Goal: Information Seeking & Learning: Learn about a topic

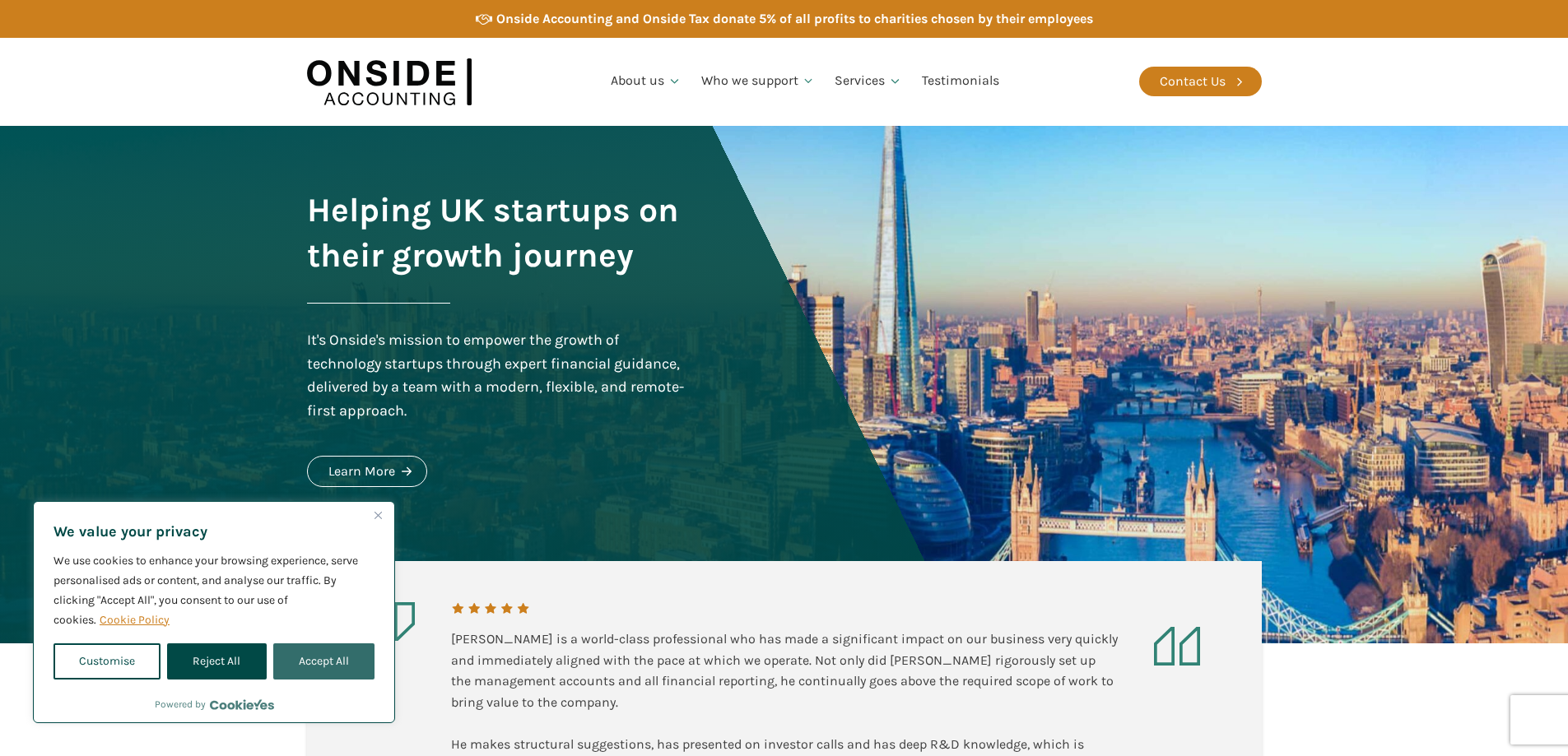
click at [332, 651] on button "Accept All" at bounding box center [323, 661] width 101 height 37
checkbox input "true"
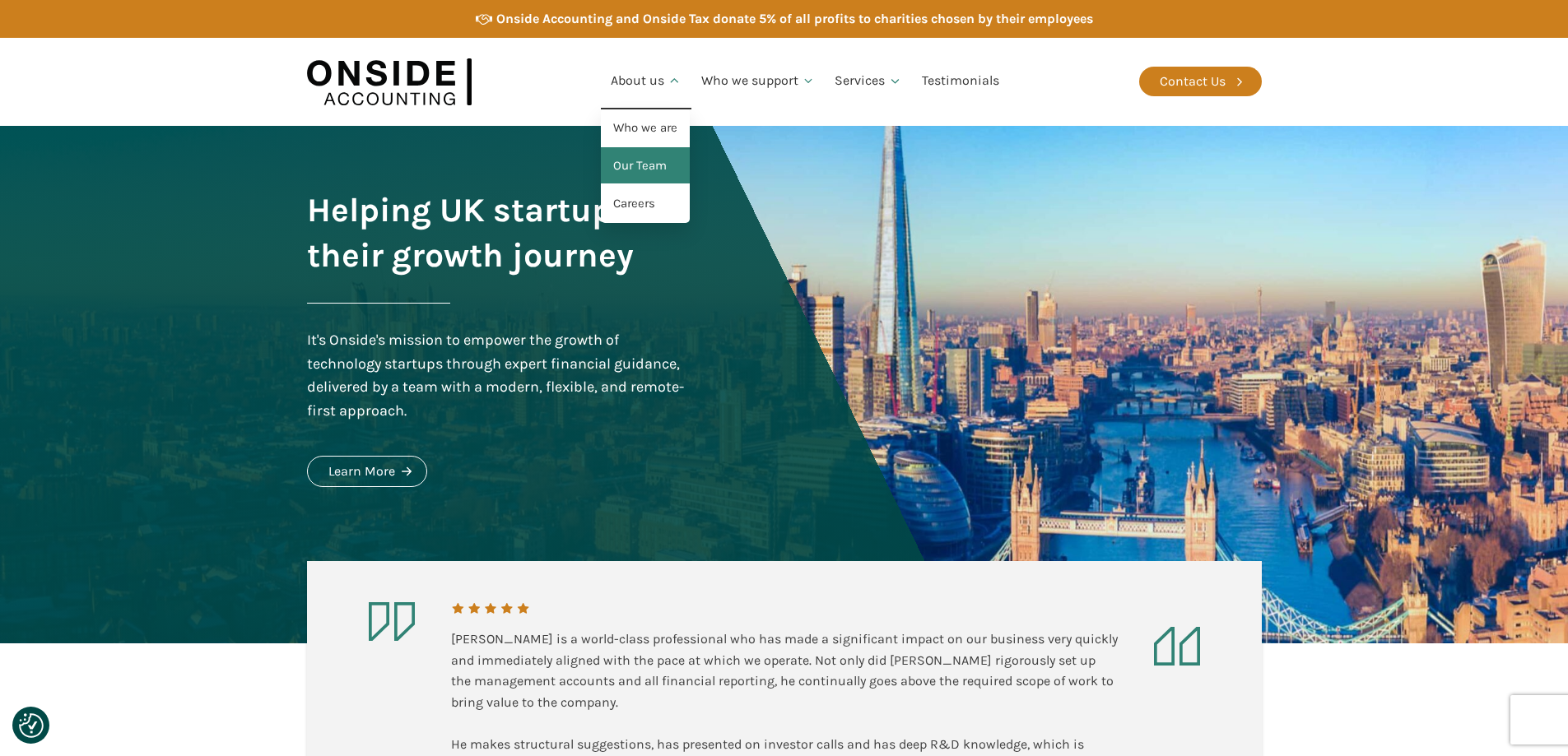
click at [648, 160] on link "Our Team" at bounding box center [646, 166] width 89 height 38
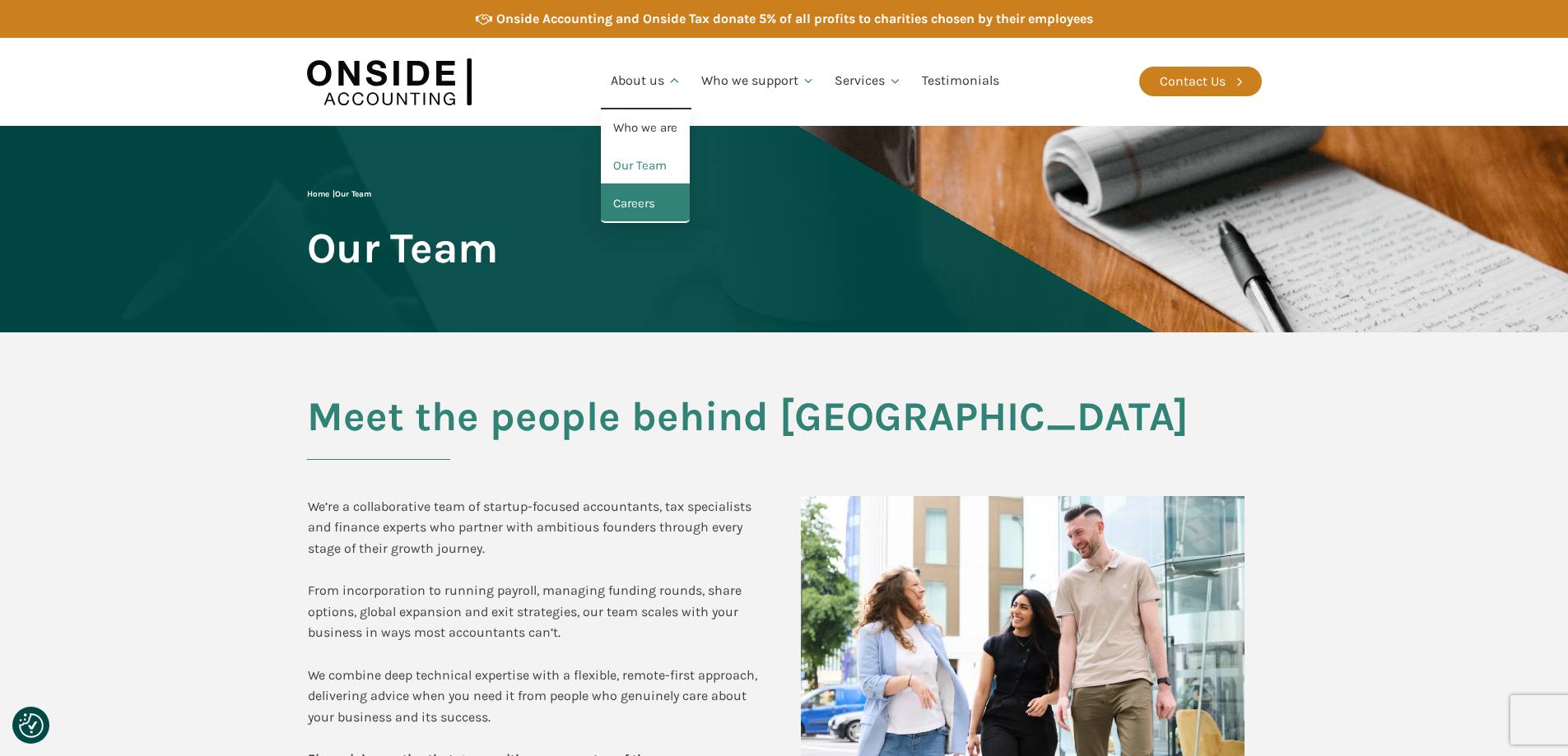
click at [670, 204] on link "Careers" at bounding box center [646, 204] width 89 height 38
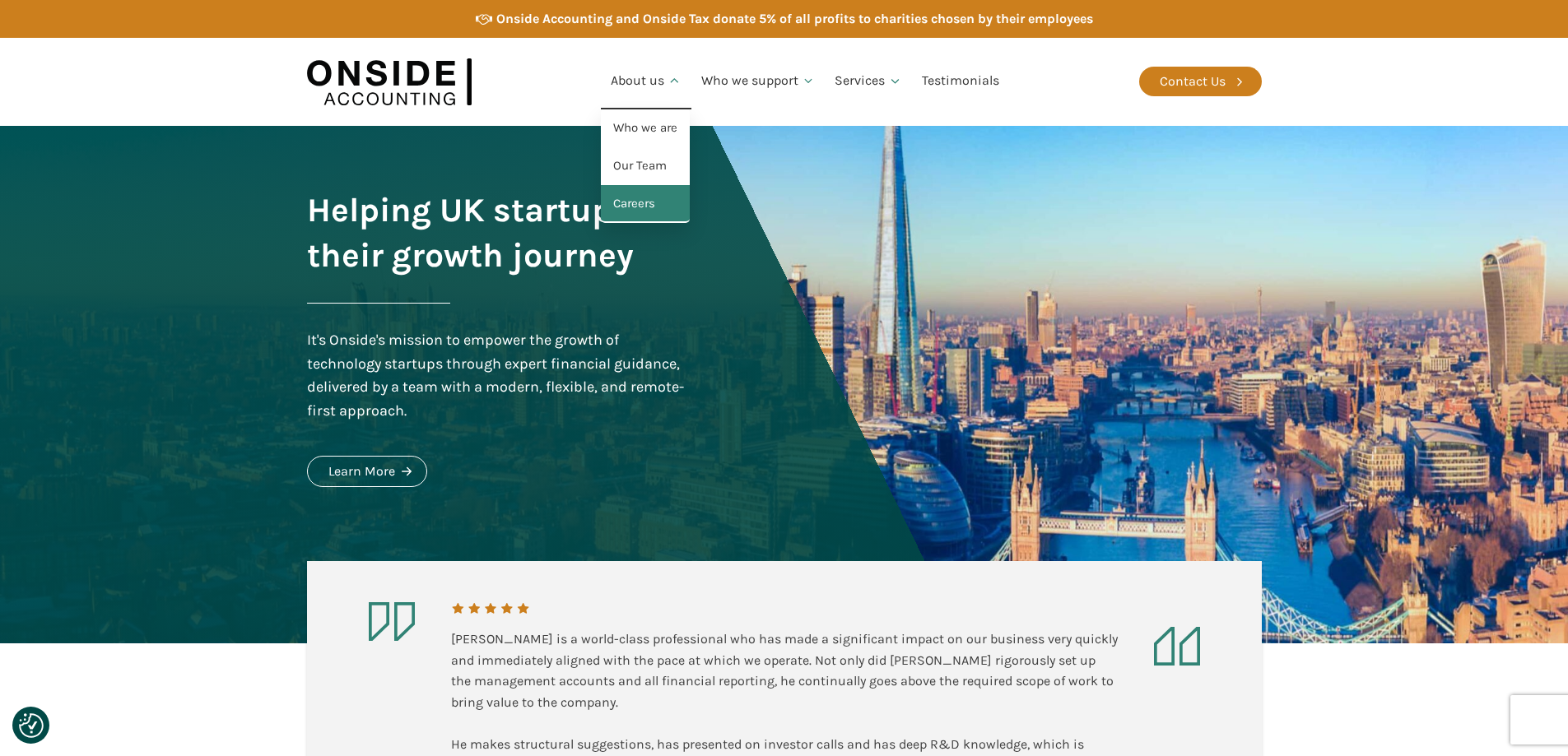
click at [647, 193] on link "Careers" at bounding box center [646, 204] width 89 height 38
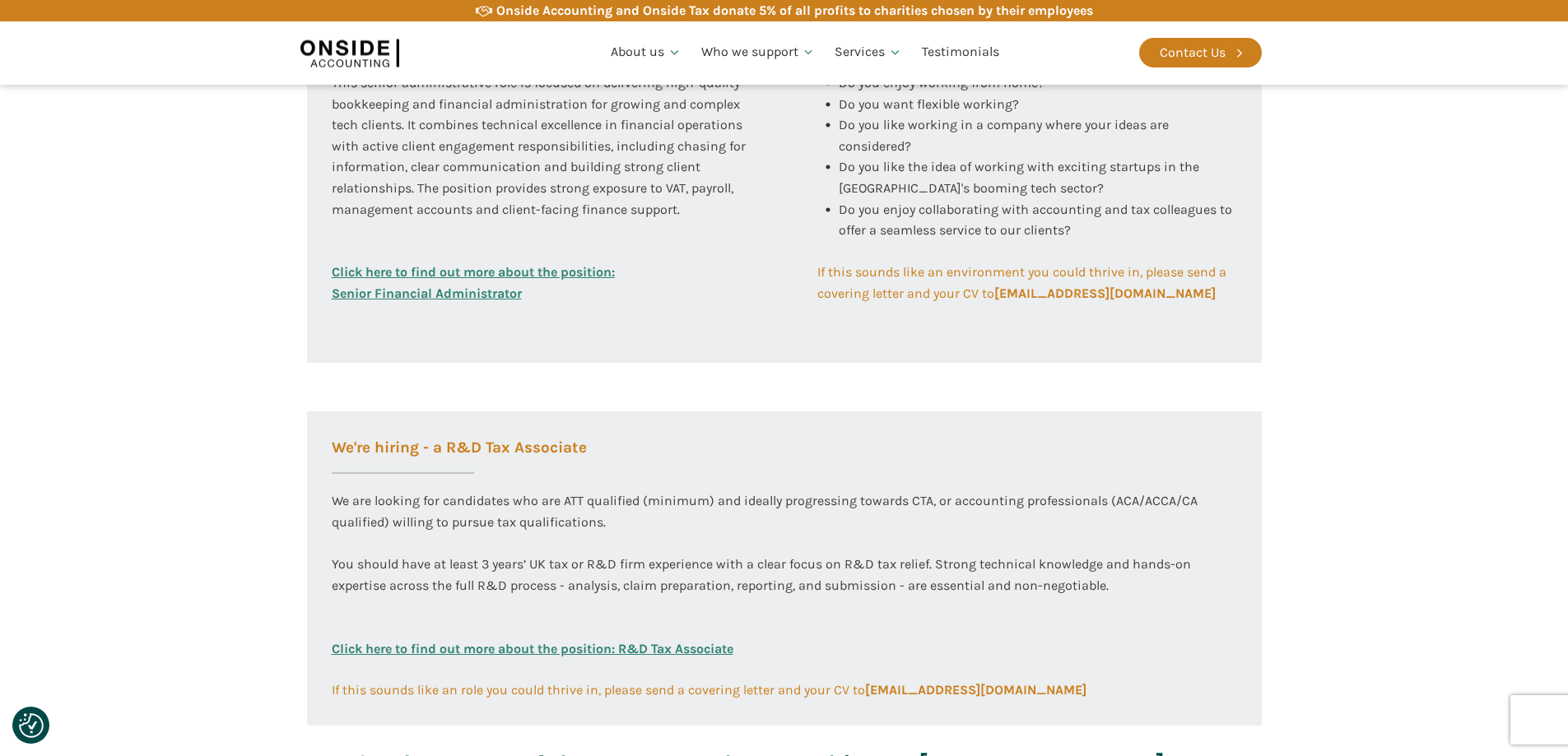
scroll to position [493, 0]
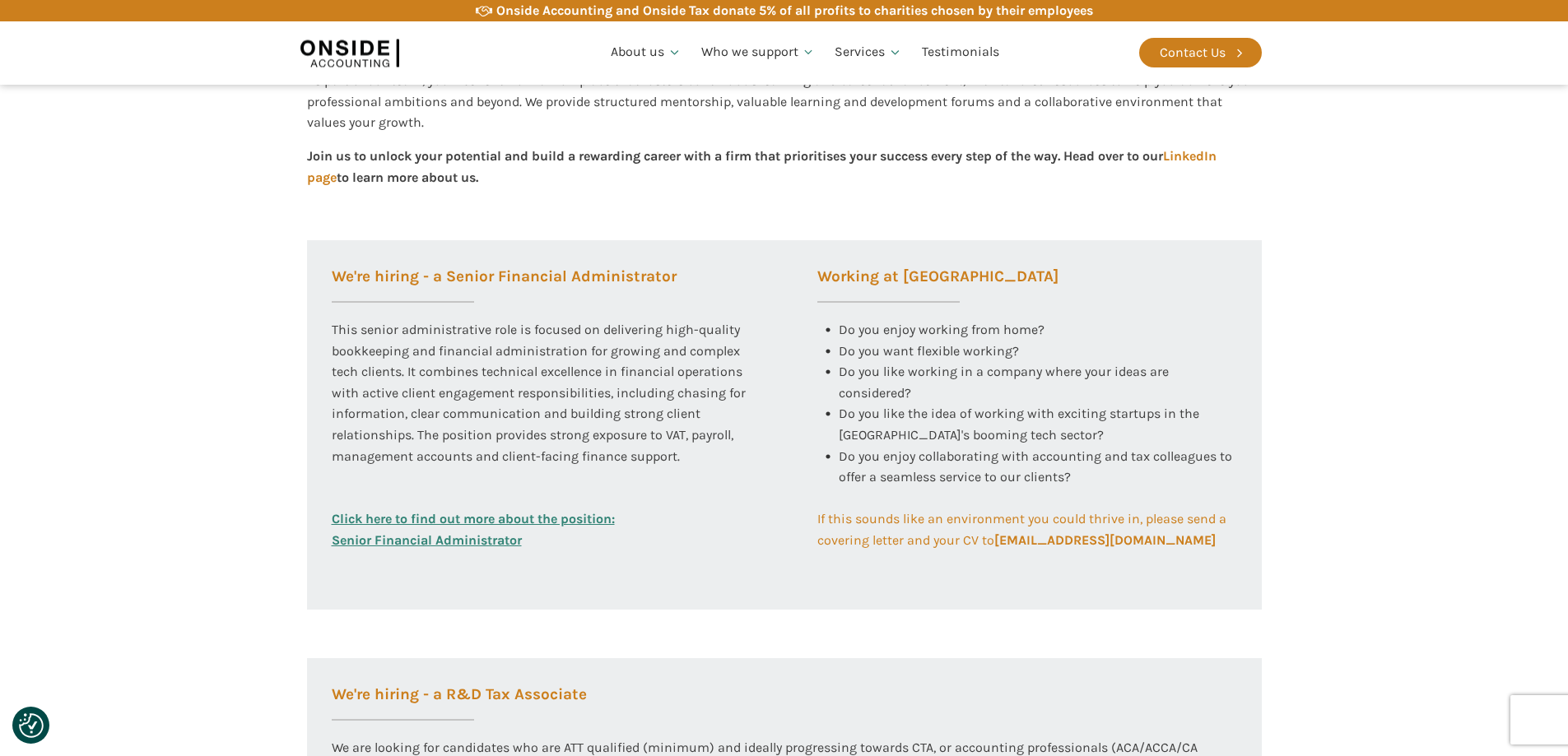
click at [460, 529] on link "Click here to find out more about the position: Senior Financial Administrator" at bounding box center [473, 529] width 283 height 42
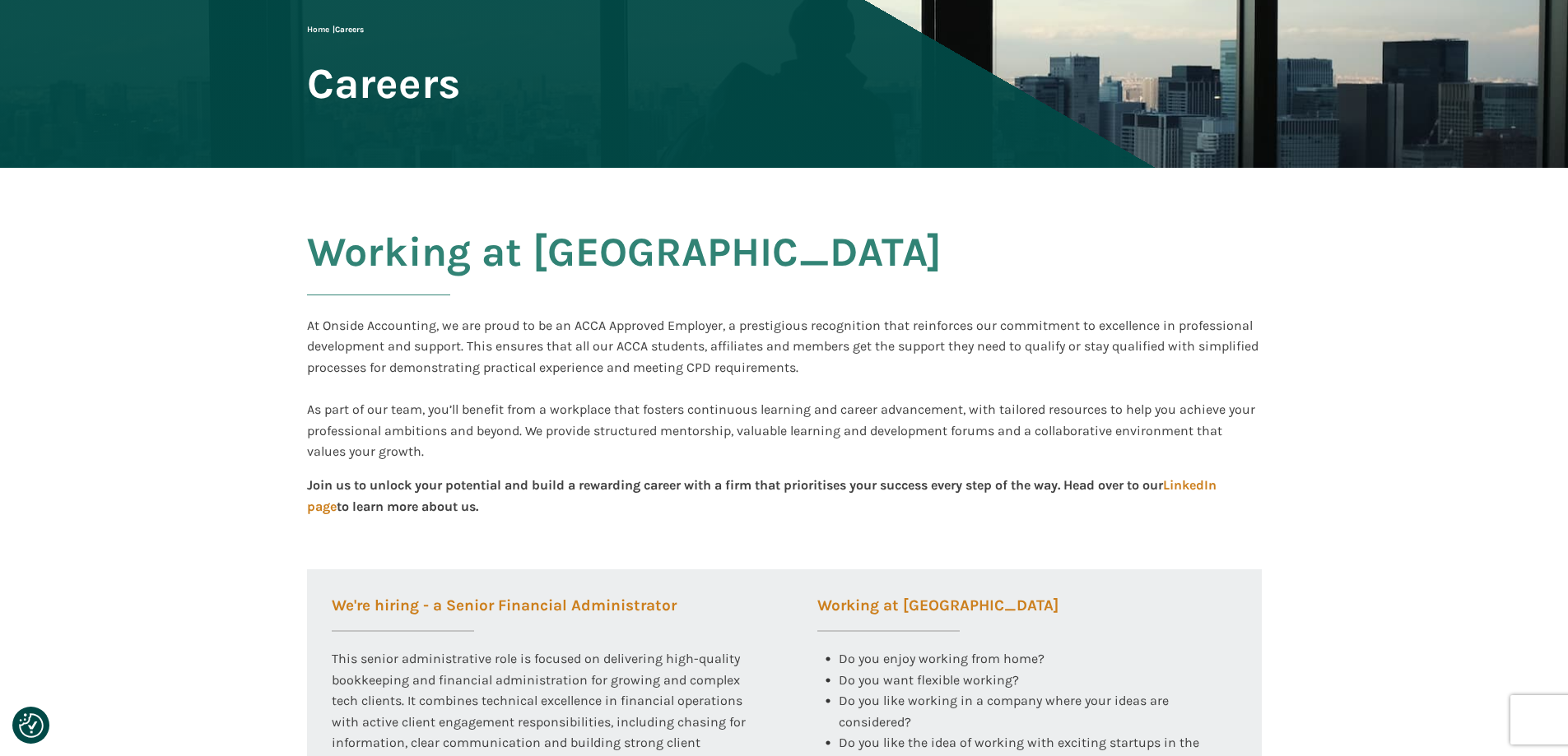
scroll to position [0, 0]
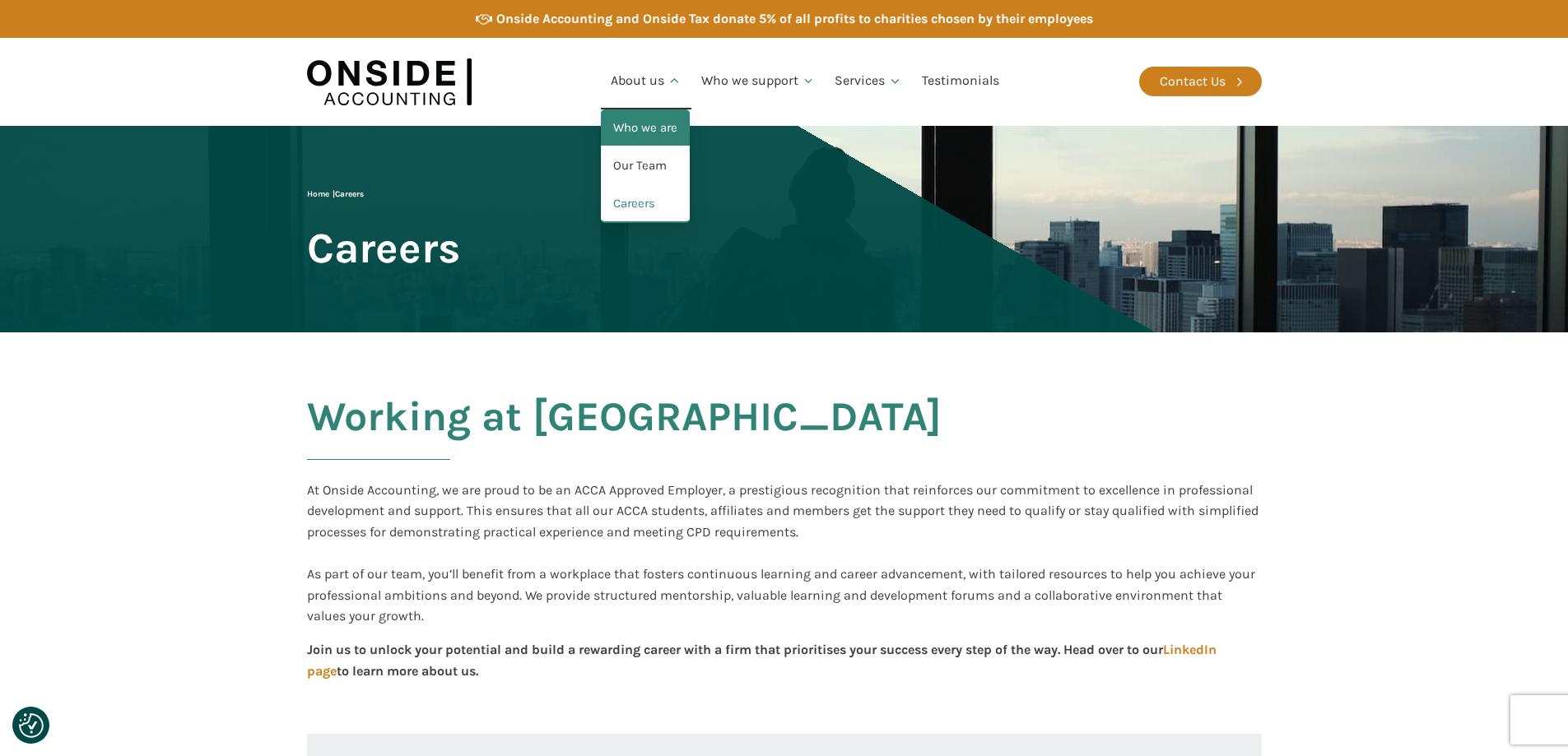
click at [657, 122] on link "Who we are" at bounding box center [646, 128] width 89 height 38
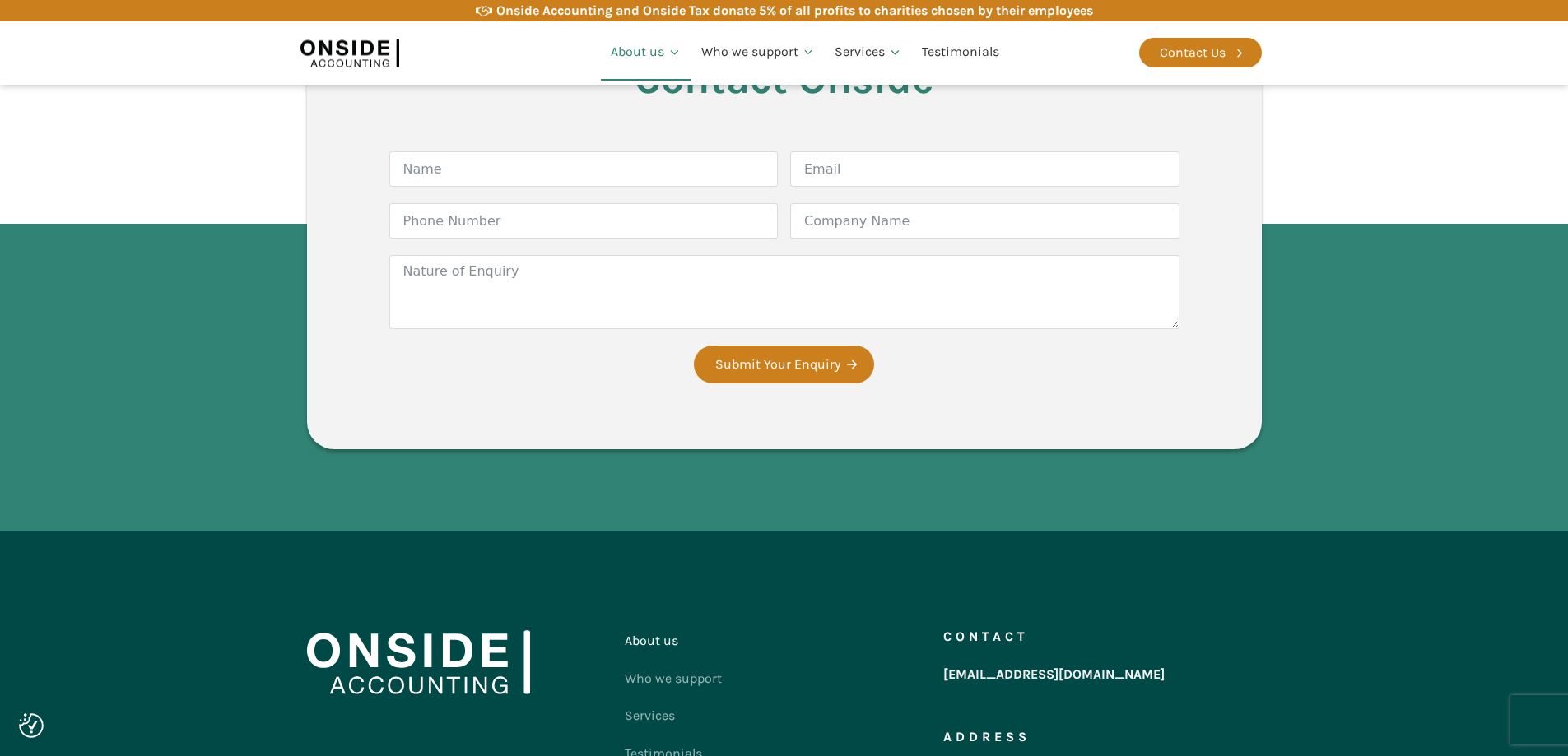
scroll to position [2894, 0]
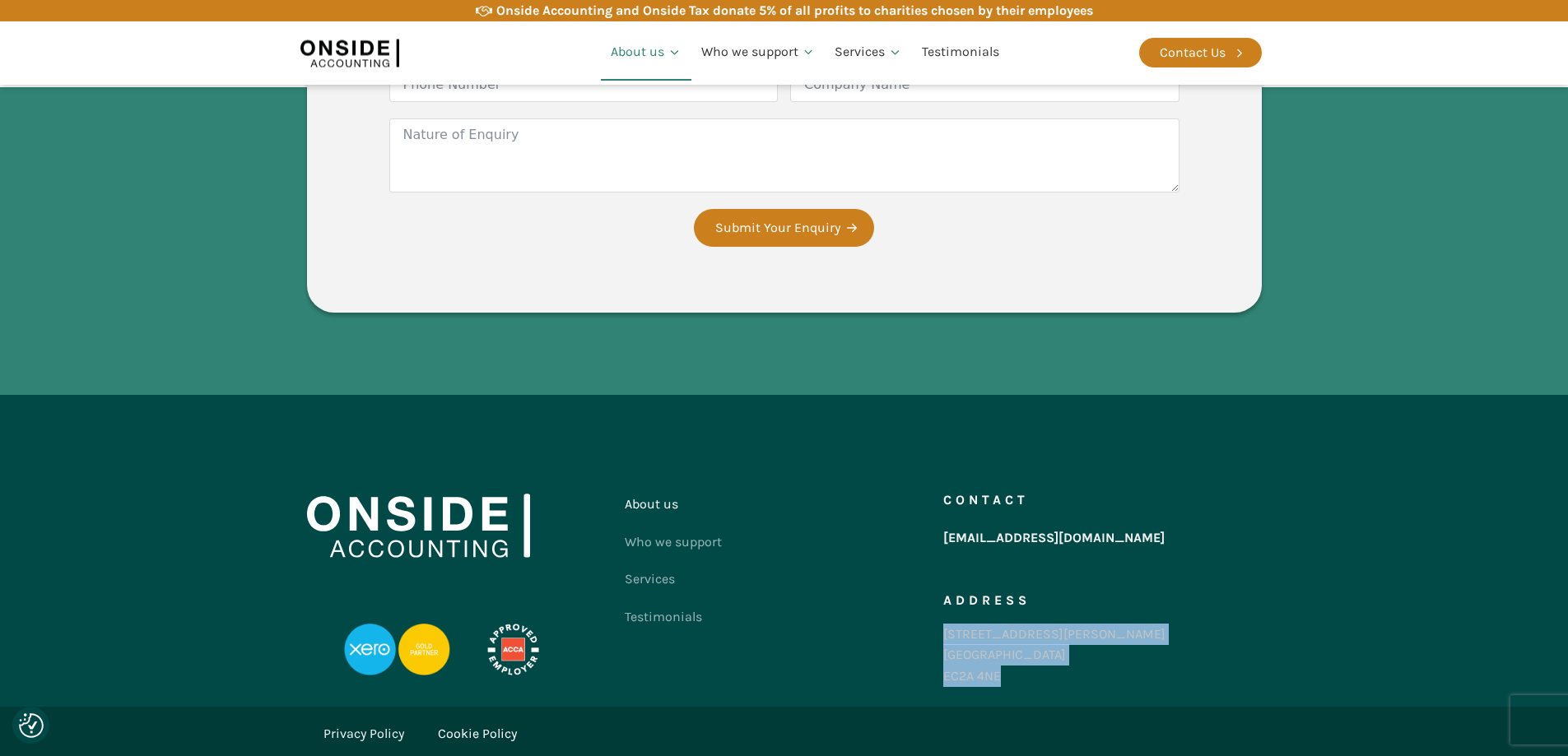
drag, startPoint x: 944, startPoint y: 596, endPoint x: 1019, endPoint y: 630, distance: 82.3
click at [1019, 630] on div "86-90 Paul Street London EC2A 4NE" at bounding box center [1054, 655] width 222 height 63
copy div "86-90 Paul Street London EC2A 4NE"
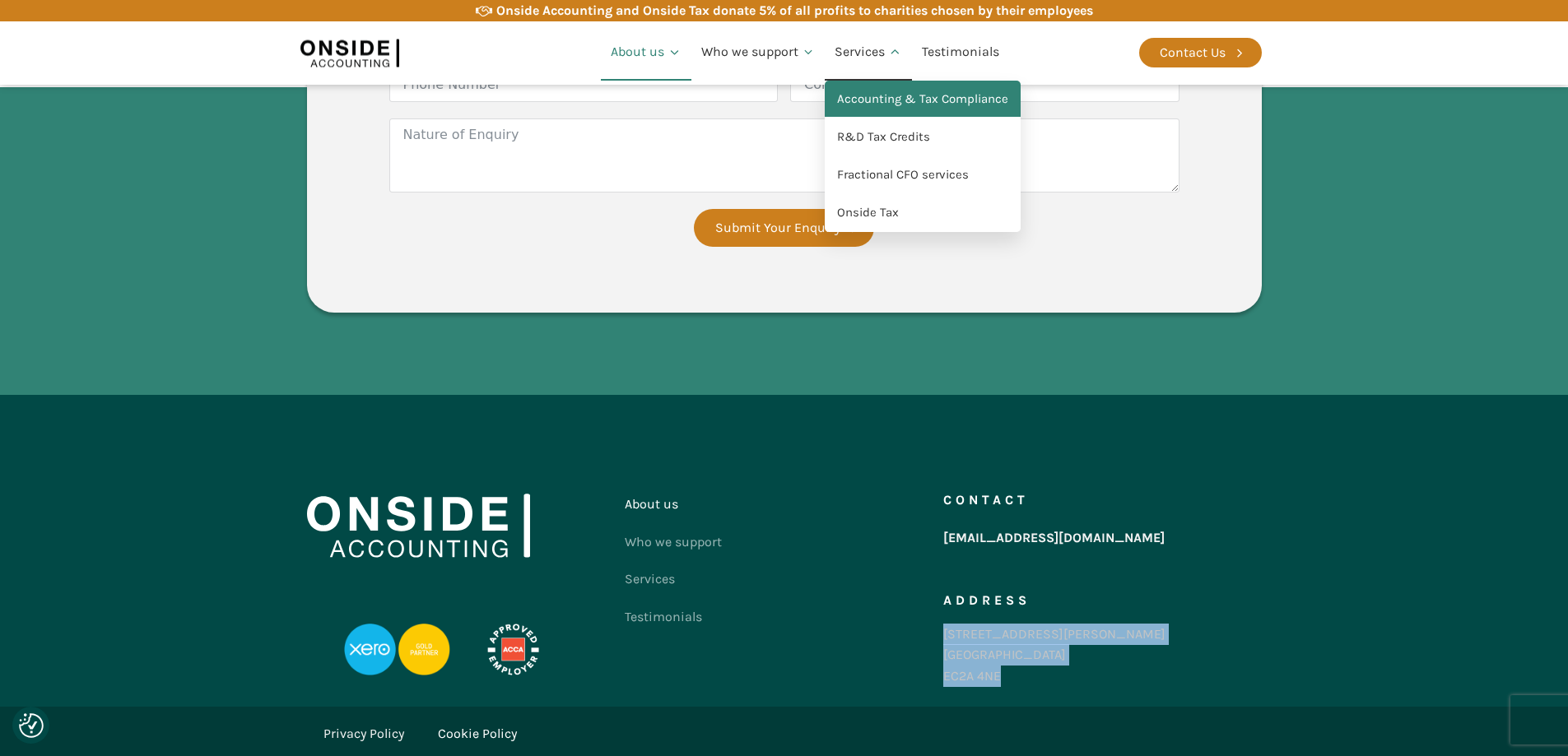
click at [926, 97] on link "Accounting & Tax Compliance" at bounding box center [922, 100] width 196 height 38
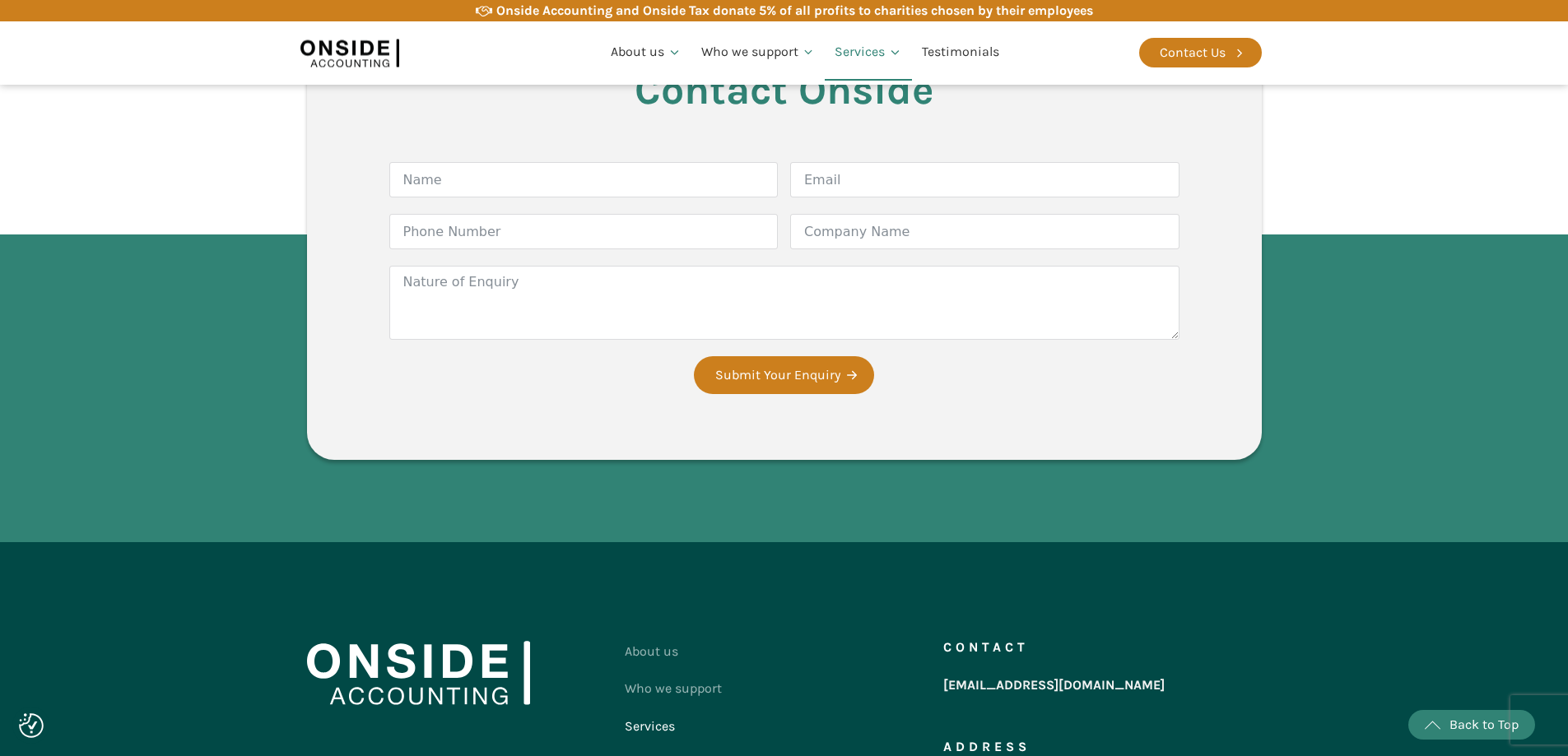
scroll to position [2807, 0]
